Goal: Entertainment & Leisure: Consume media (video, audio)

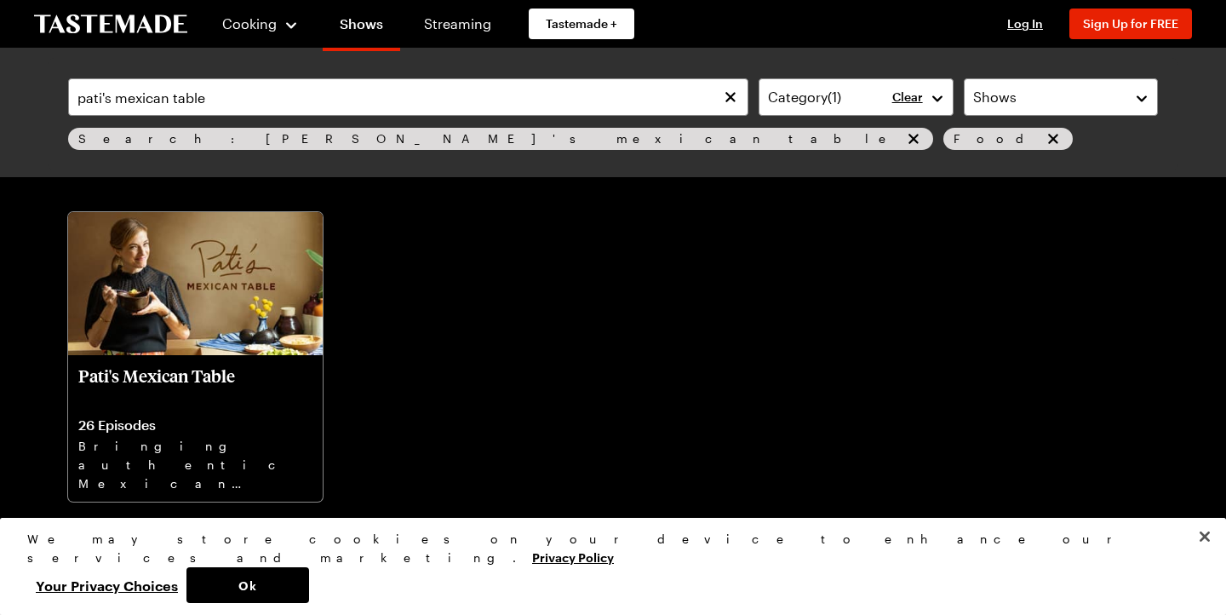
scroll to position [89, 0]
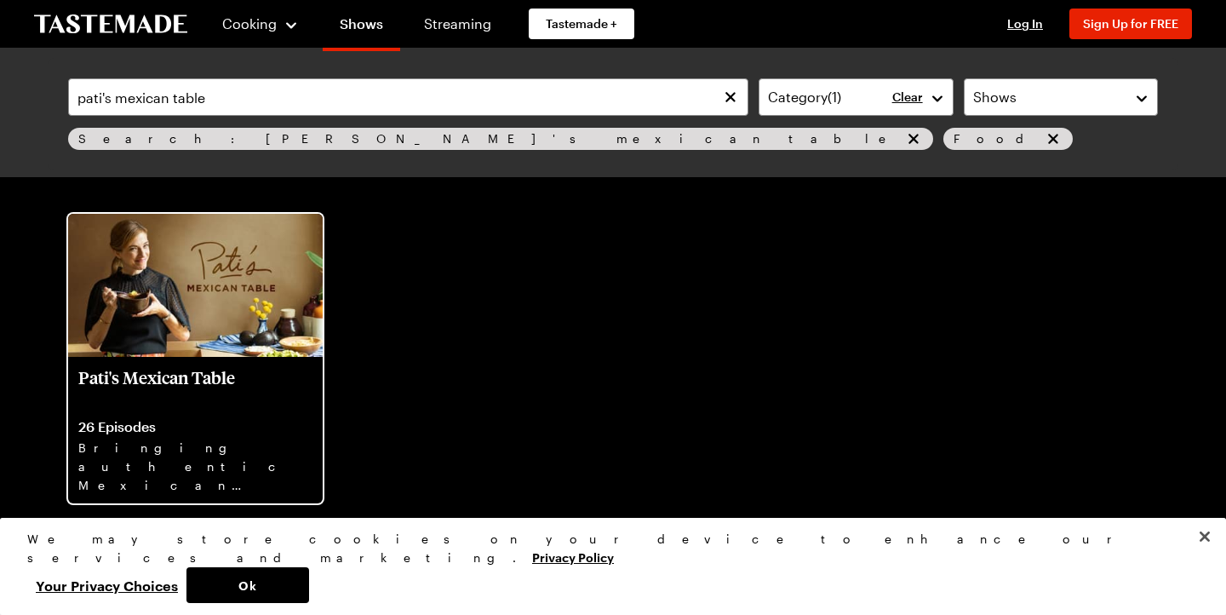
click at [143, 447] on p "Bringing authentic Mexican flavors, colors, textures and warmth into American k…" at bounding box center [195, 466] width 234 height 55
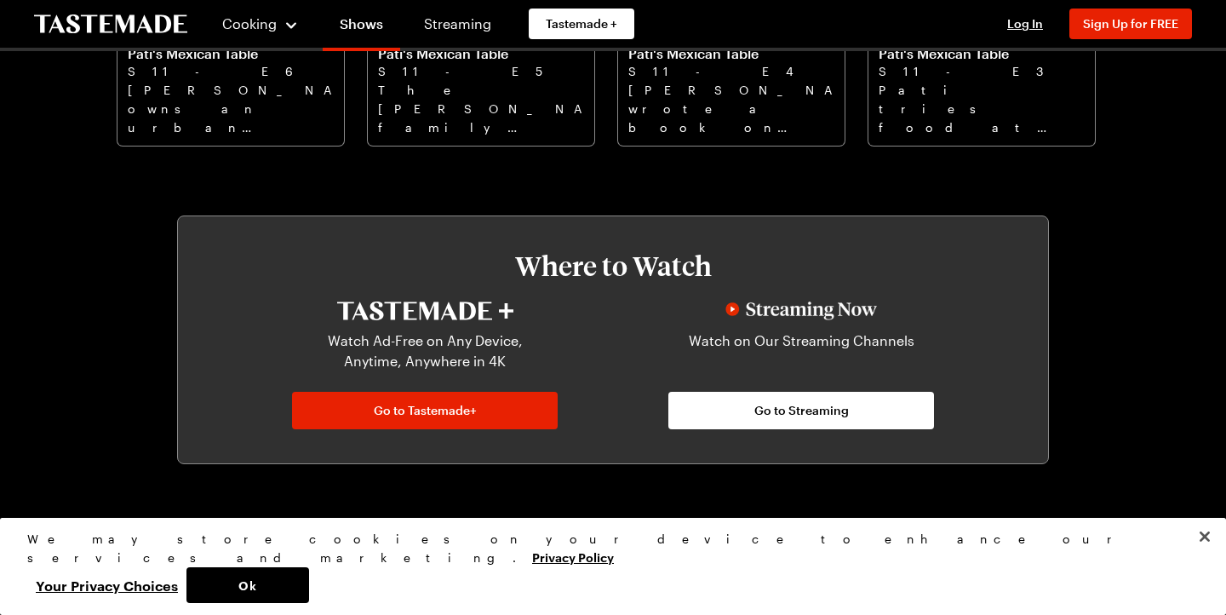
scroll to position [807, 0]
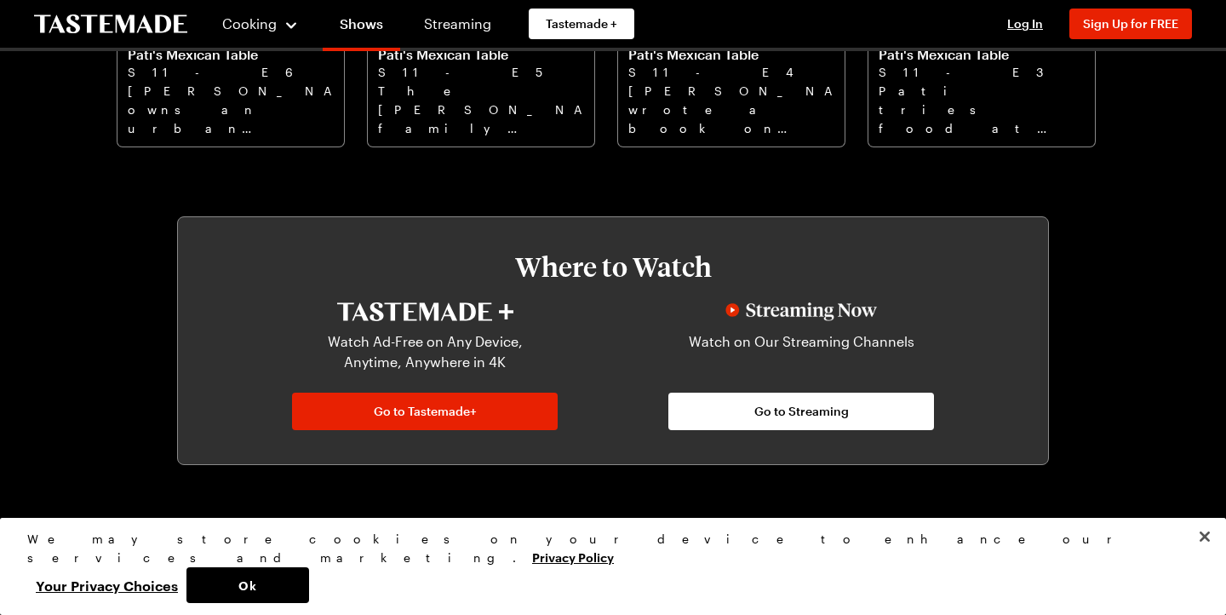
click at [732, 306] on img at bounding box center [802, 311] width 152 height 19
click at [734, 312] on img at bounding box center [802, 311] width 152 height 19
click at [786, 404] on span "Go to Streaming" at bounding box center [802, 411] width 95 height 17
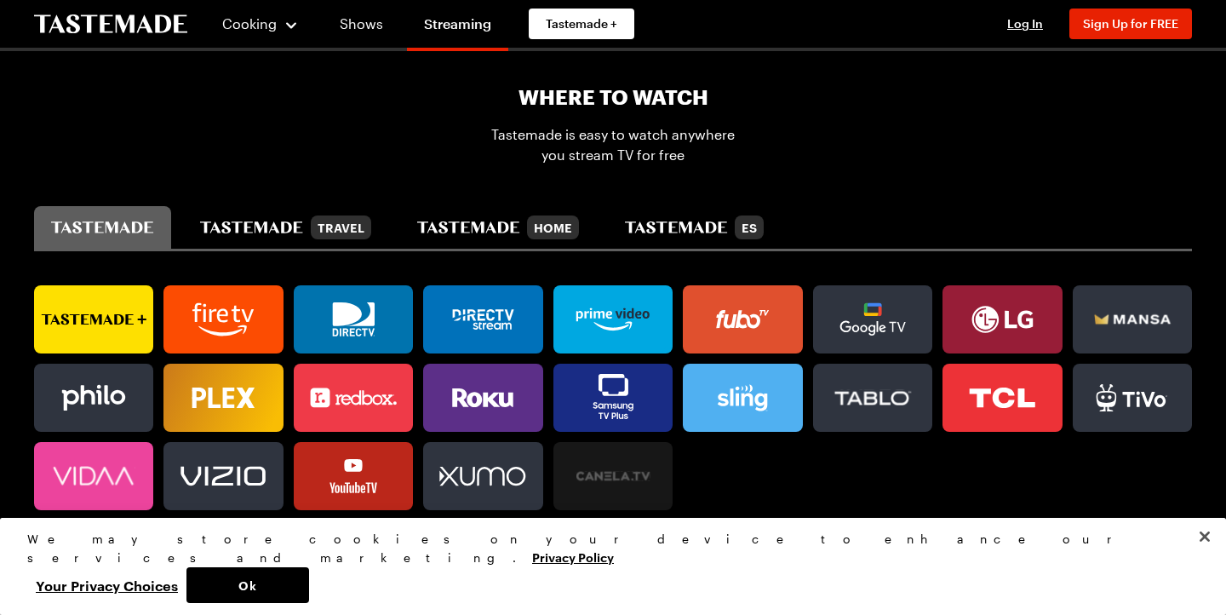
scroll to position [1031, 0]
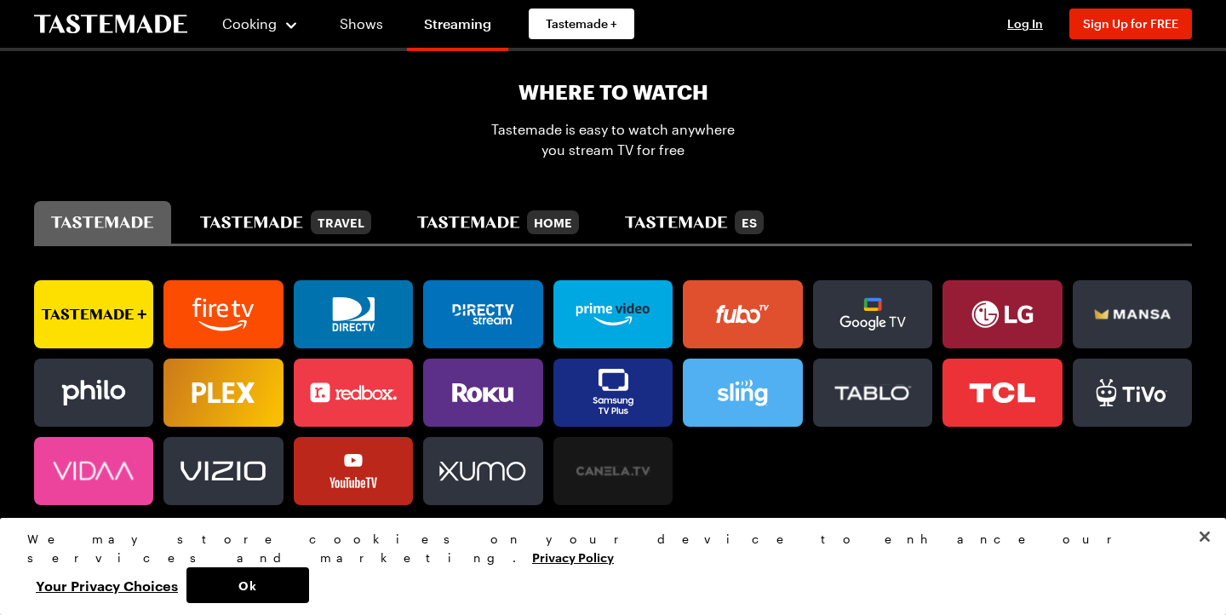
click at [370, 311] on icon at bounding box center [354, 314] width 42 height 34
